Goal: Contribute content: Add original content to the website for others to see

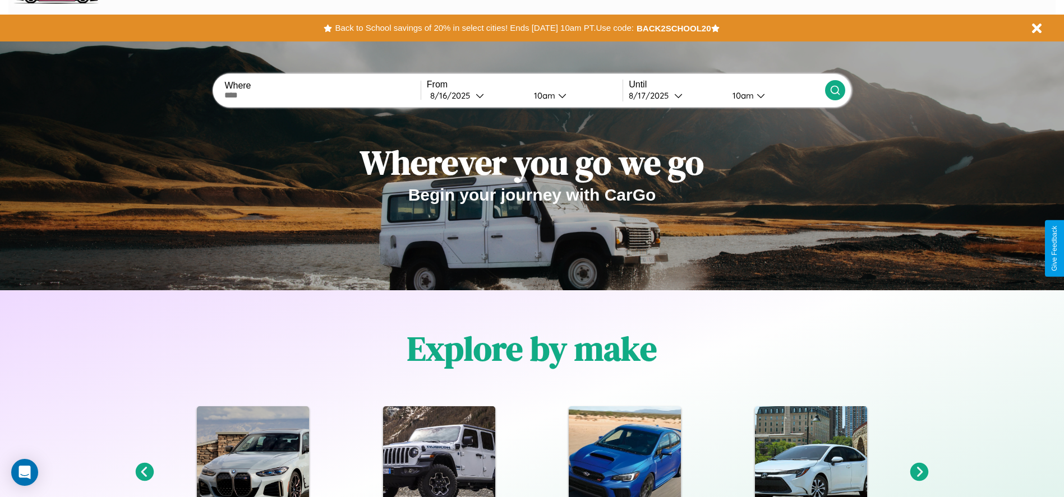
scroll to position [1609, 0]
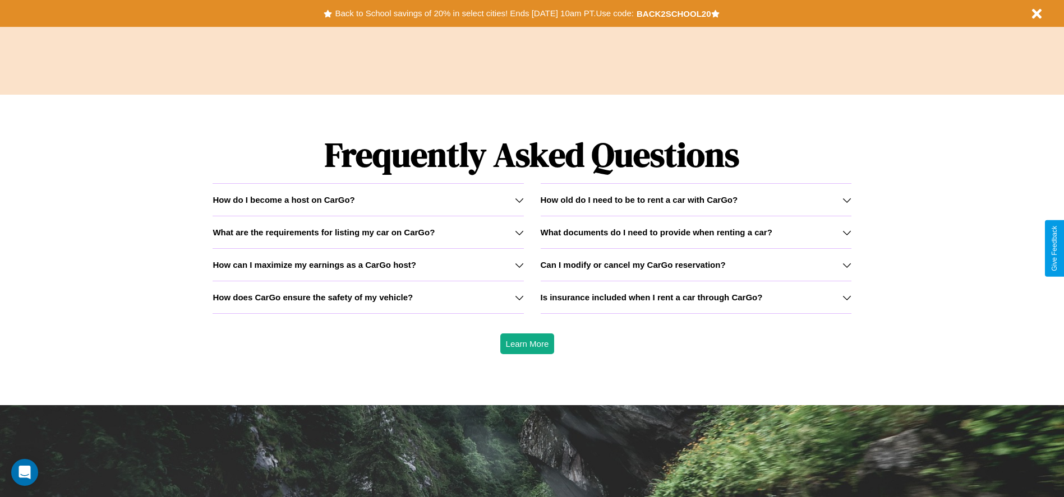
click at [368, 200] on div "How do I become a host on CarGo?" at bounding box center [367, 200] width 311 height 10
click at [846, 297] on icon at bounding box center [846, 297] width 9 height 9
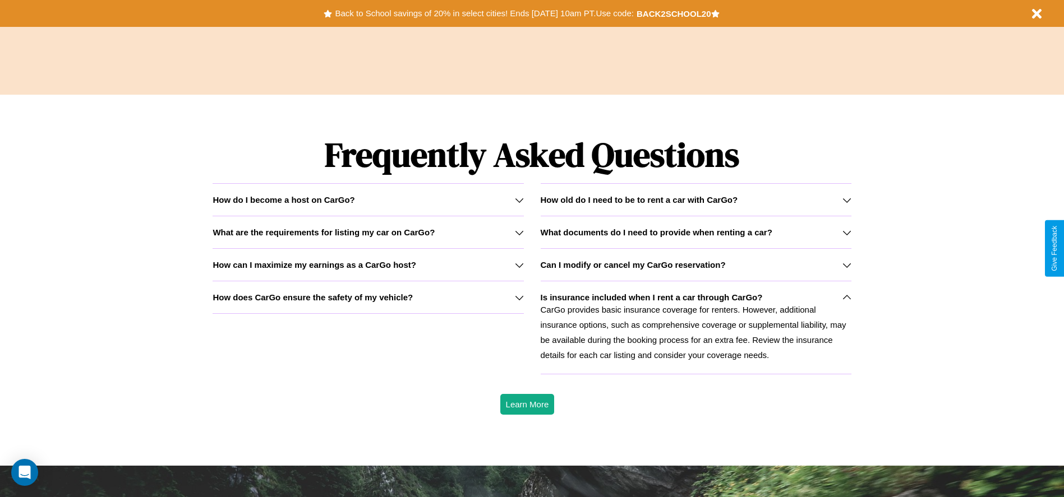
click at [695, 200] on h3 "How old do I need to be to rent a car with CarGo?" at bounding box center [638, 200] width 197 height 10
click at [368, 297] on h3 "How does CarGo ensure the safety of my vehicle?" at bounding box center [312, 298] width 200 height 10
click at [519, 200] on icon at bounding box center [519, 200] width 9 height 9
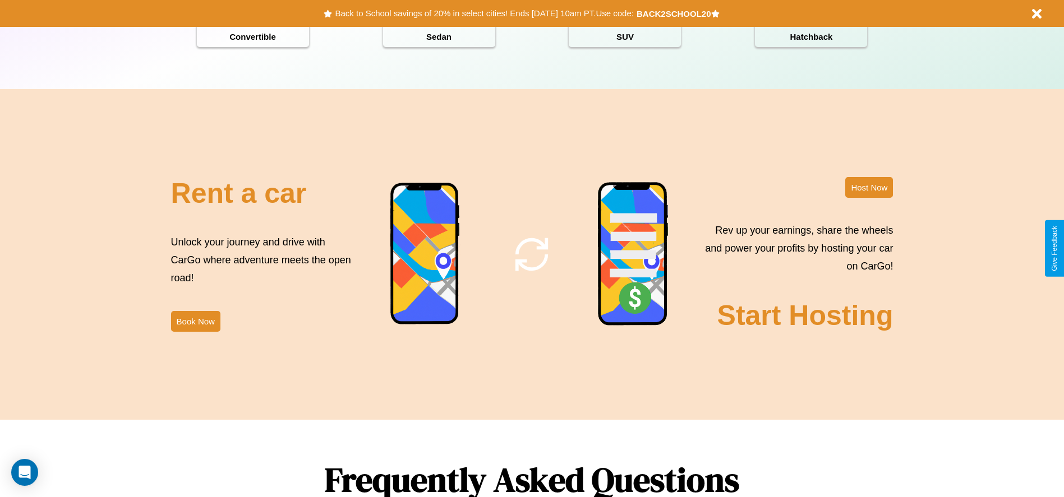
scroll to position [1222, 0]
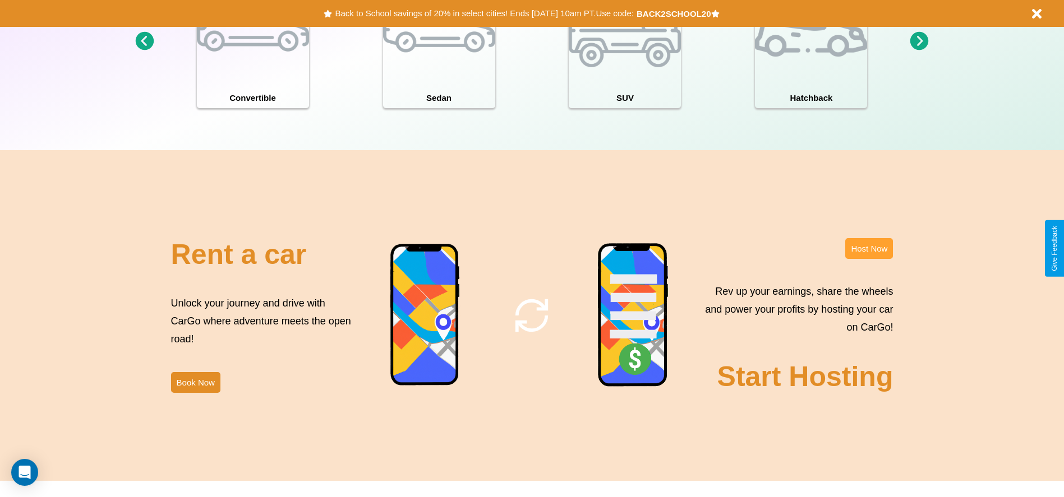
click at [868, 248] on button "Host Now" at bounding box center [869, 248] width 48 height 21
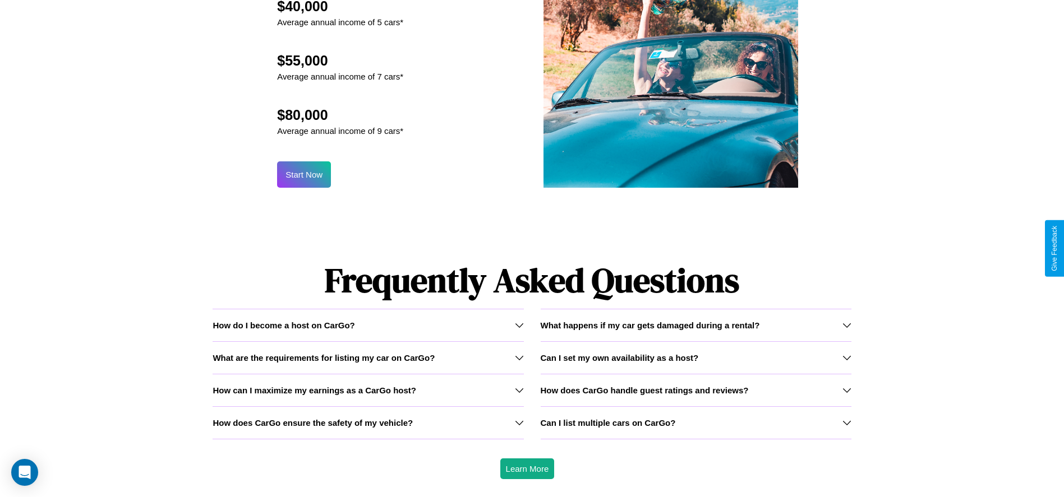
scroll to position [1204, 0]
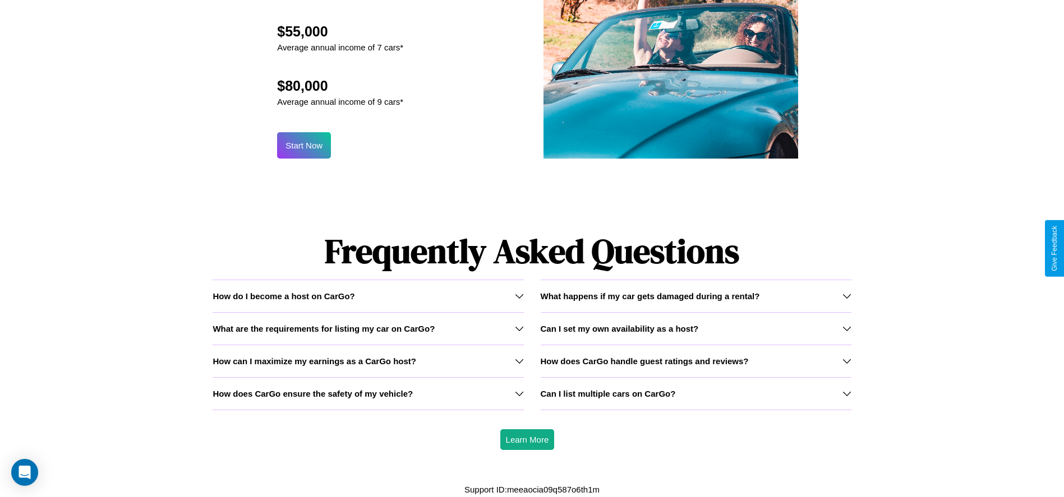
click at [519, 394] on icon at bounding box center [519, 393] width 9 height 9
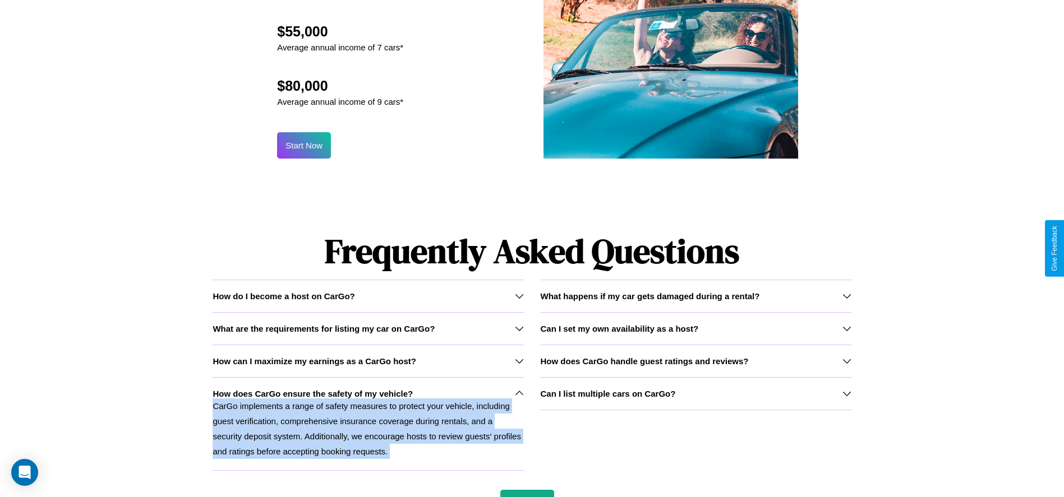
click at [368, 424] on p "CarGo implements a range of safety measures to protect your vehicle, including …" at bounding box center [367, 429] width 311 height 61
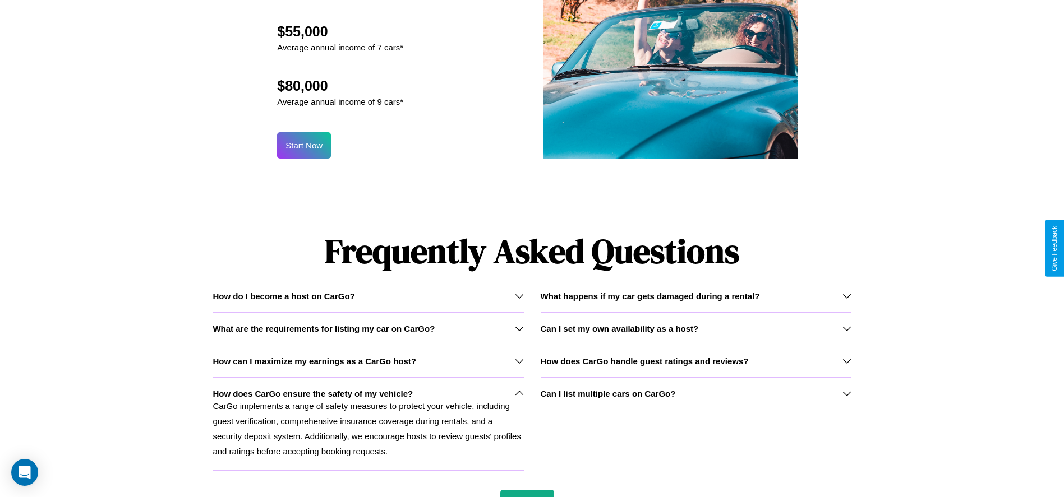
click at [368, 361] on h3 "How can I maximize my earnings as a CarGo host?" at bounding box center [314, 362] width 204 height 10
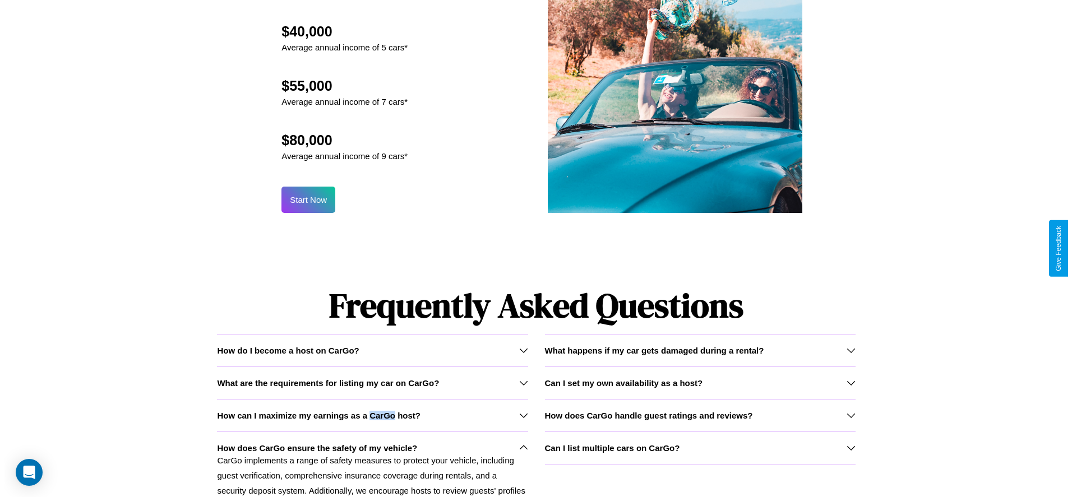
scroll to position [1101, 0]
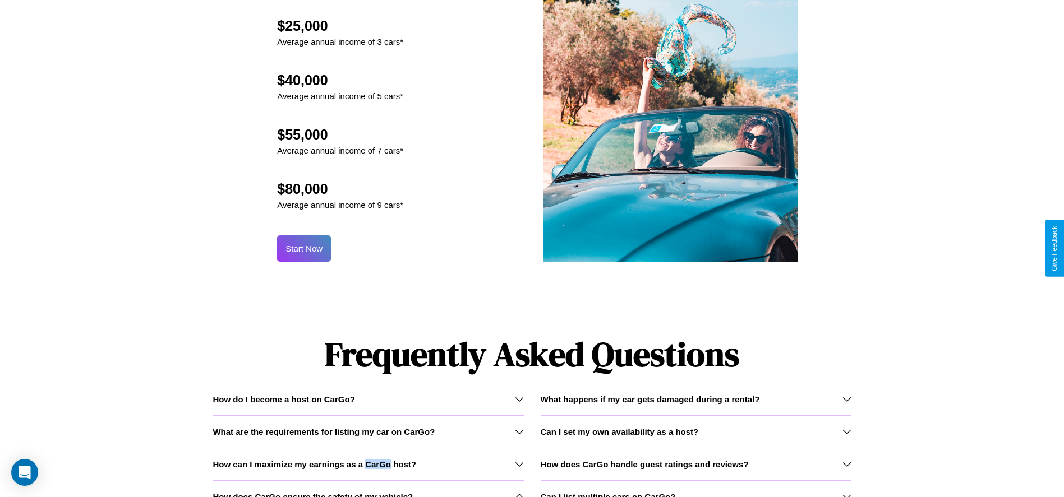
click at [304, 248] on button "Start Now" at bounding box center [304, 248] width 54 height 26
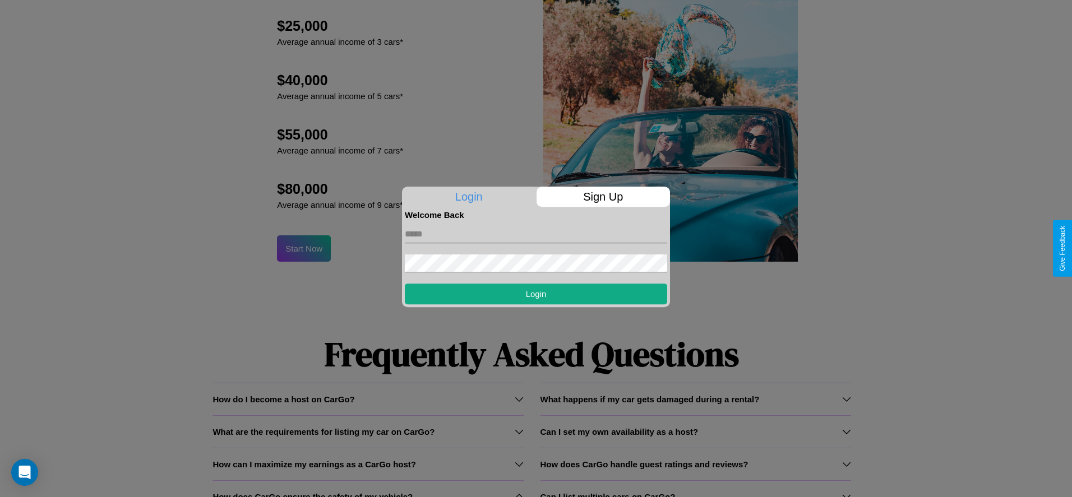
click at [603, 197] on p "Sign Up" at bounding box center [604, 197] width 134 height 20
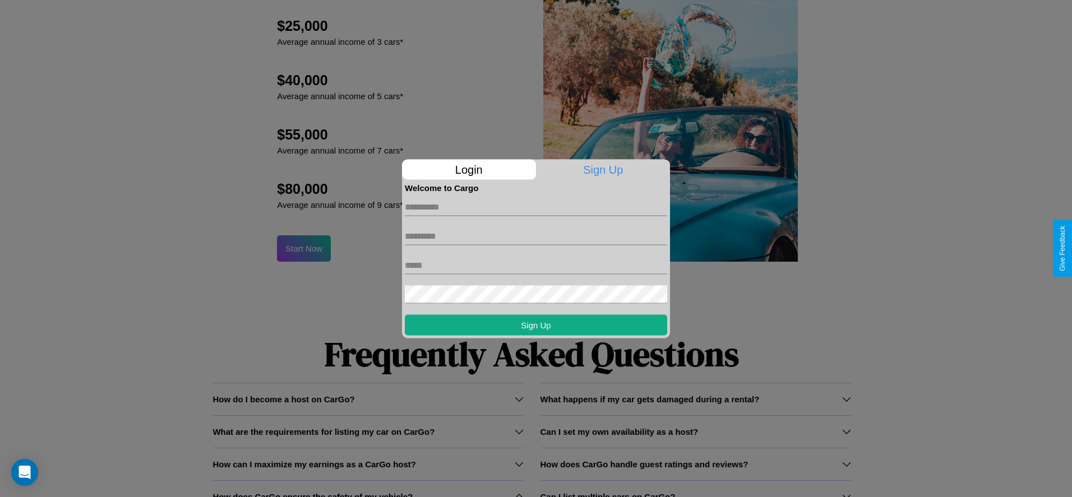
click at [536, 207] on input "text" at bounding box center [536, 207] width 262 height 18
type input "*****"
click at [536, 236] on input "text" at bounding box center [536, 236] width 262 height 18
type input "*****"
click at [536, 265] on input "text" at bounding box center [536, 265] width 262 height 18
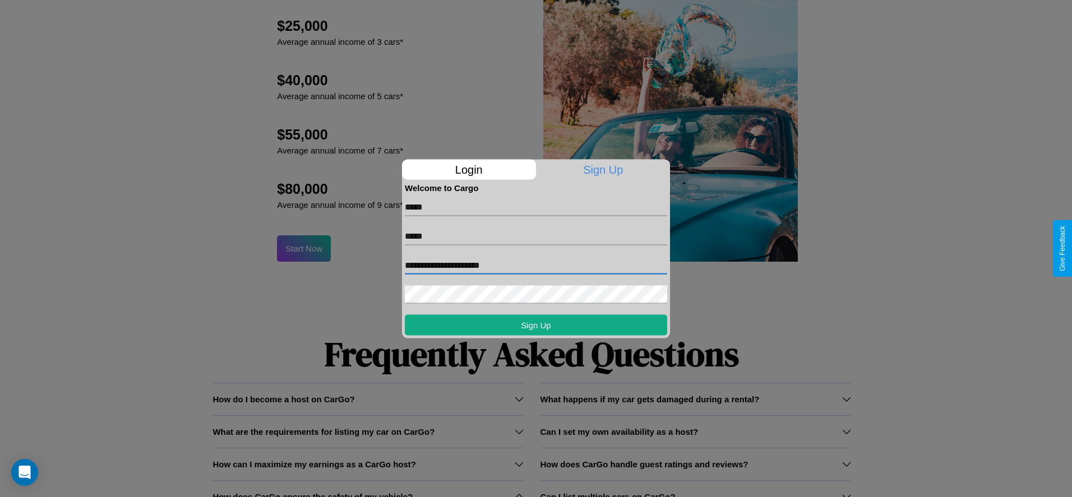
type input "**********"
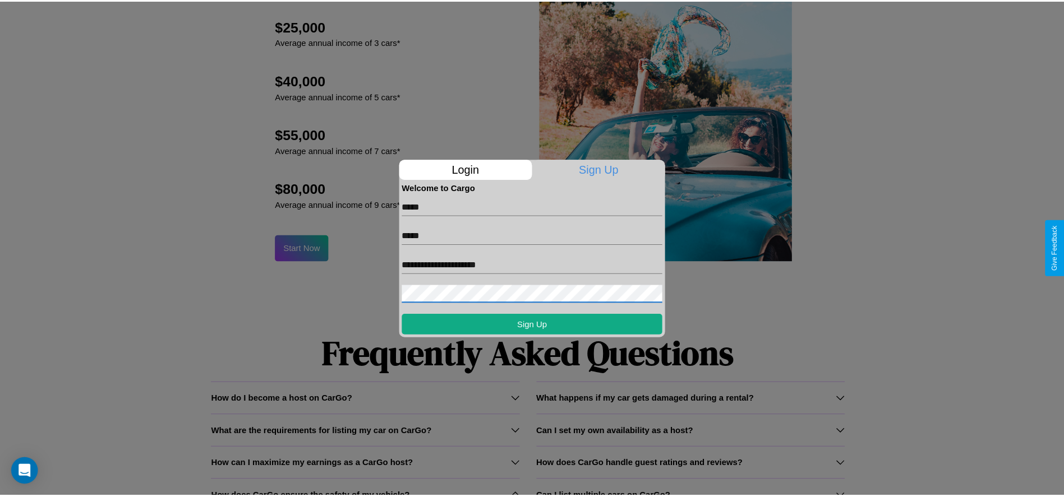
scroll to position [1218, 0]
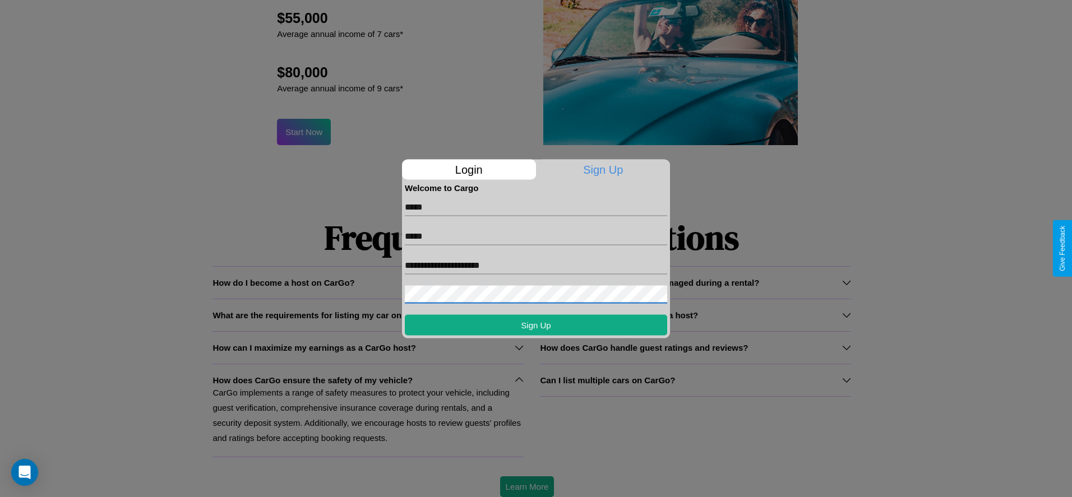
click at [526, 487] on div at bounding box center [536, 248] width 1072 height 497
